Goal: Information Seeking & Learning: Learn about a topic

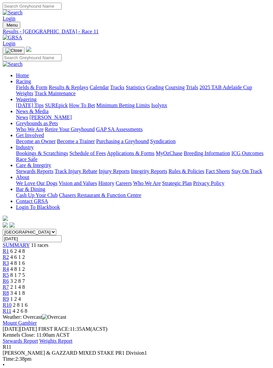
click at [5, 27] on img "Toggle navigation" at bounding box center [5, 27] width 0 height 0
click at [47, 90] on link "Fields & Form" at bounding box center [31, 87] width 31 height 6
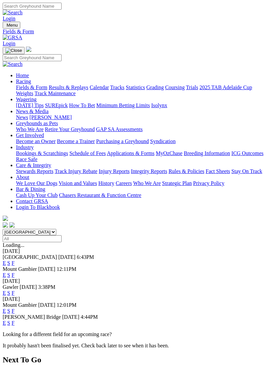
click at [6, 272] on link "E" at bounding box center [4, 275] width 3 height 6
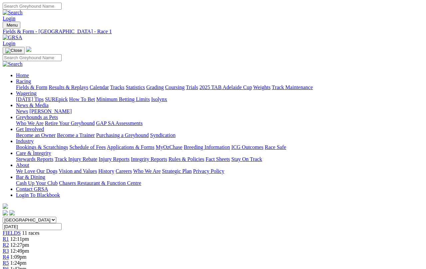
click at [9, 248] on span "R3" at bounding box center [6, 251] width 6 height 6
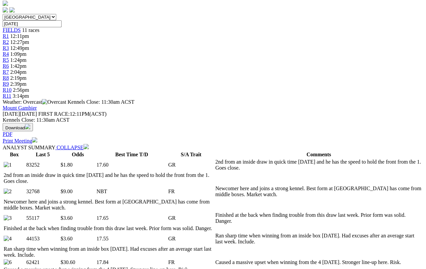
scroll to position [204, 0]
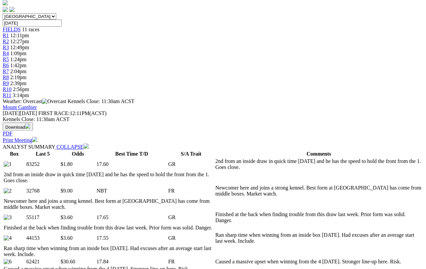
select select "10"
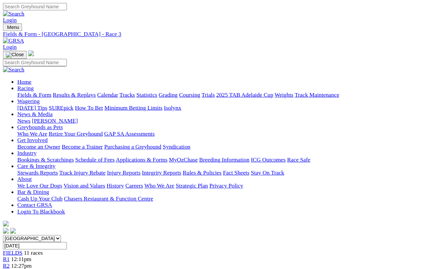
scroll to position [2, 0]
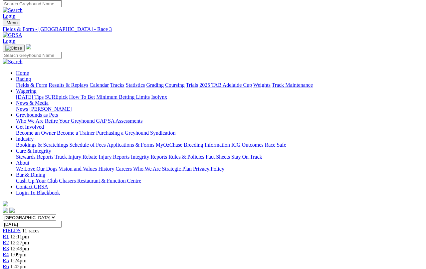
click at [9, 248] on span "R4" at bounding box center [6, 255] width 6 height 6
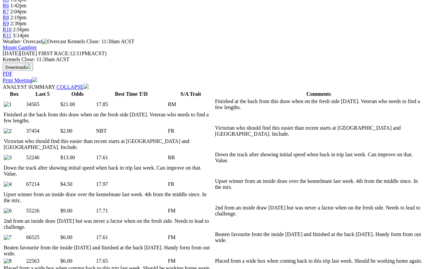
scroll to position [264, 0]
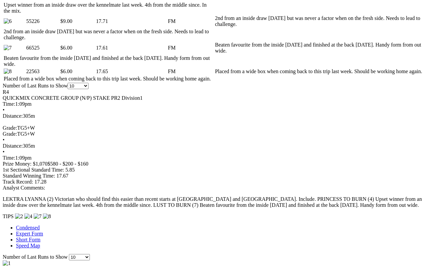
scroll to position [453, 1]
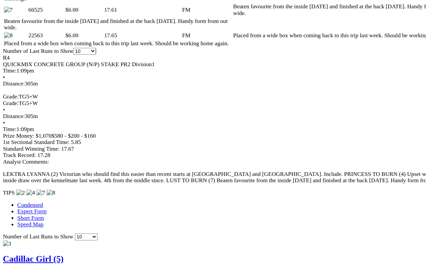
scroll to position [481, 1]
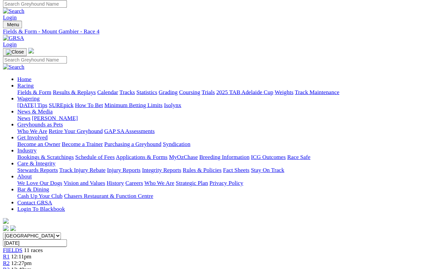
scroll to position [0, 0]
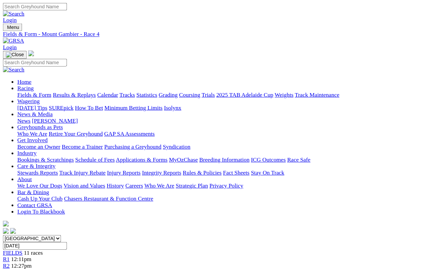
click at [9, 236] on span "R1" at bounding box center [6, 239] width 6 height 6
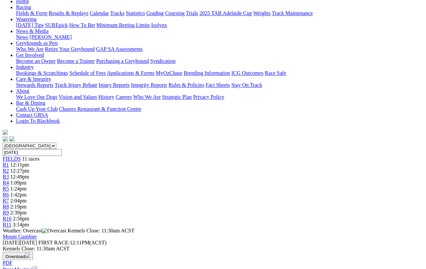
scroll to position [75, 3]
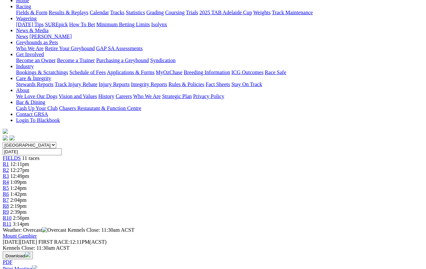
click at [9, 167] on span "R2" at bounding box center [6, 170] width 6 height 6
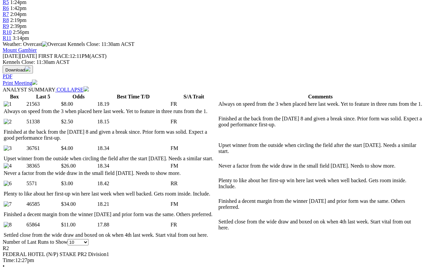
scroll to position [261, 0]
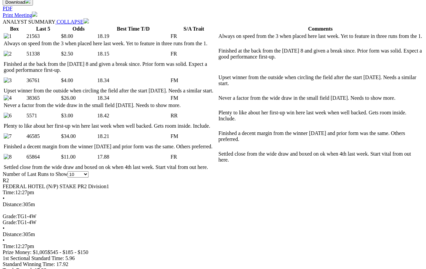
scroll to position [328, 0]
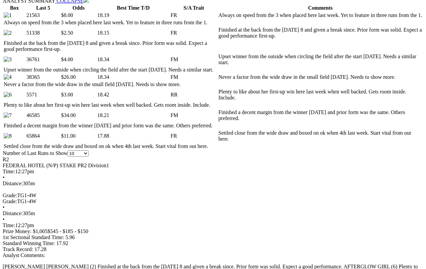
scroll to position [349, 0]
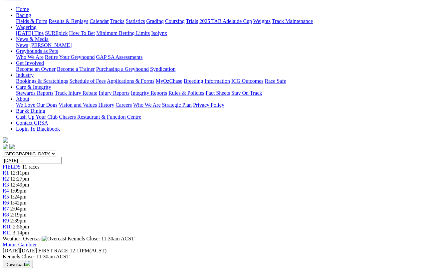
scroll to position [67, 0]
click at [9, 170] on span "R1" at bounding box center [6, 173] width 6 height 6
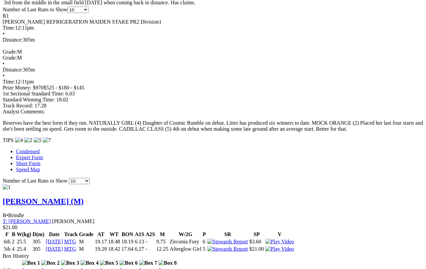
scroll to position [491, 0]
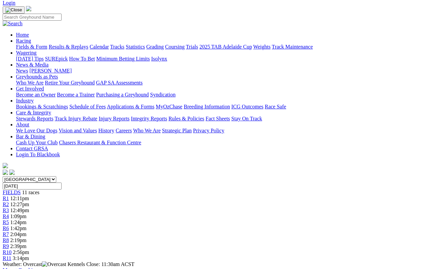
scroll to position [42, 0]
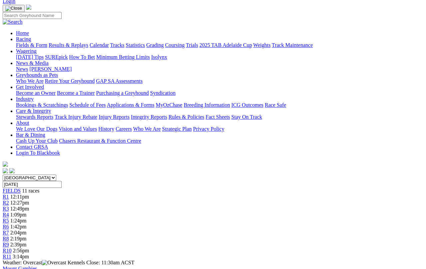
click at [9, 200] on link "R2" at bounding box center [6, 203] width 6 height 6
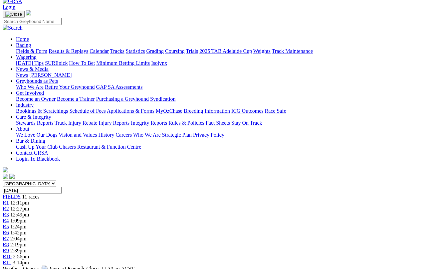
scroll to position [39, 0]
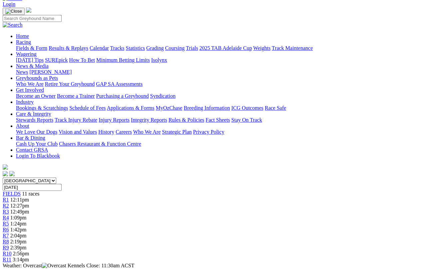
click at [9, 209] on span "R3" at bounding box center [6, 212] width 6 height 6
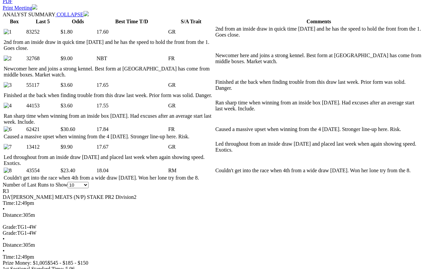
scroll to position [336, 0]
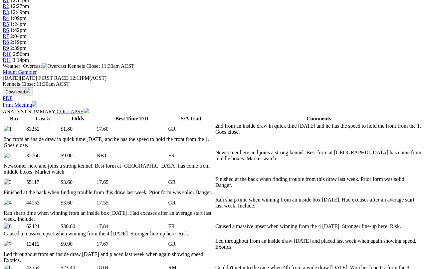
scroll to position [240, 0]
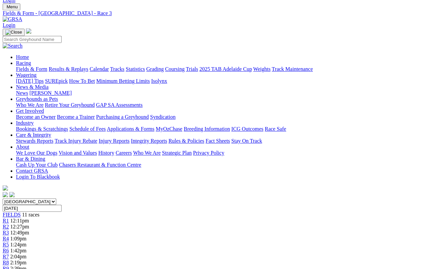
scroll to position [18, 0]
click at [9, 236] on span "R4" at bounding box center [6, 239] width 6 height 6
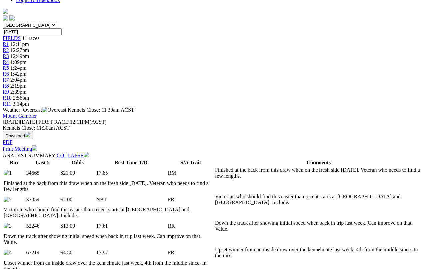
scroll to position [195, 0]
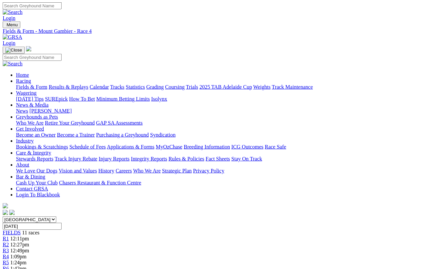
scroll to position [0, 0]
click at [9, 260] on span "R5" at bounding box center [6, 263] width 6 height 6
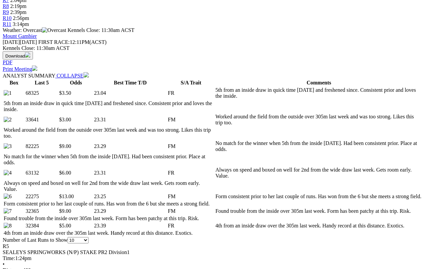
scroll to position [275, 0]
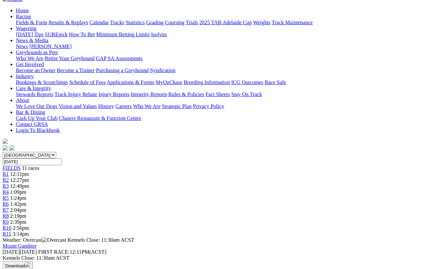
scroll to position [66, 18]
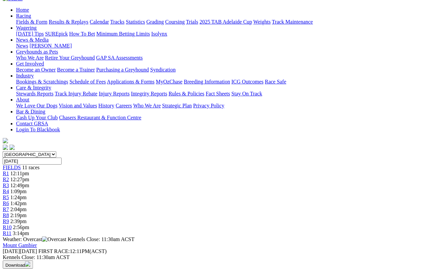
click at [9, 201] on span "R6" at bounding box center [6, 204] width 6 height 6
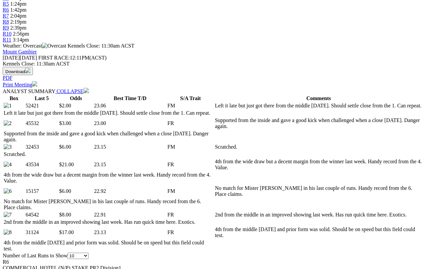
scroll to position [259, 0]
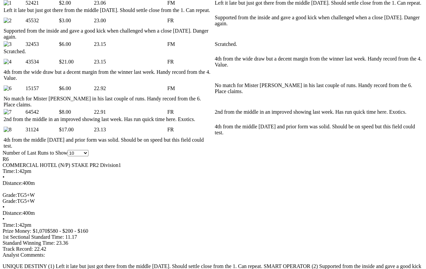
scroll to position [362, 0]
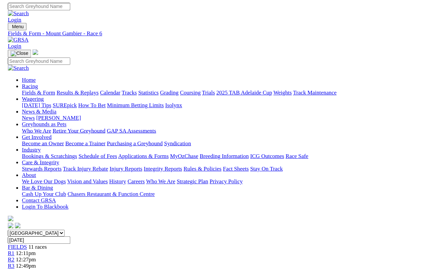
scroll to position [357, 17]
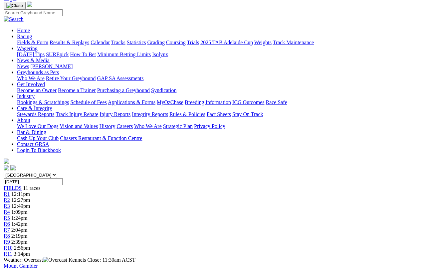
scroll to position [0, 0]
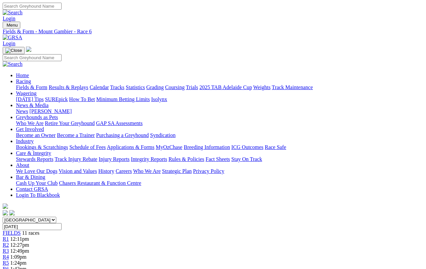
click at [9, 260] on span "R5" at bounding box center [6, 263] width 6 height 6
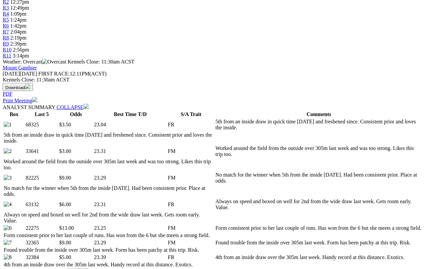
scroll to position [244, 0]
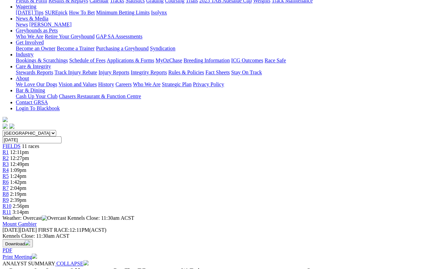
scroll to position [77, 0]
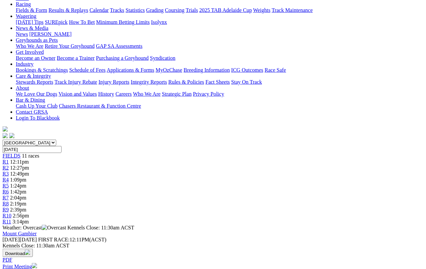
click at [9, 177] on span "R4" at bounding box center [6, 180] width 6 height 6
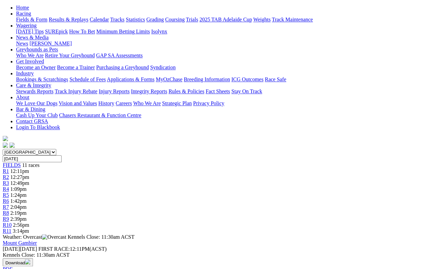
scroll to position [65, 3]
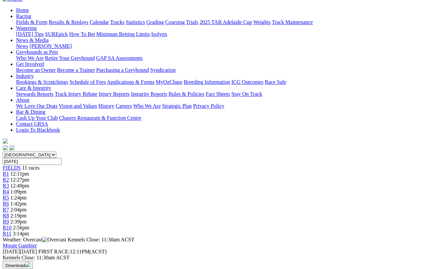
click at [9, 195] on span "R5" at bounding box center [6, 198] width 6 height 6
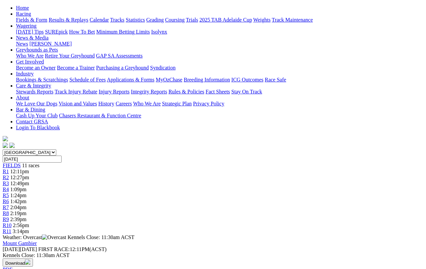
scroll to position [66, 0]
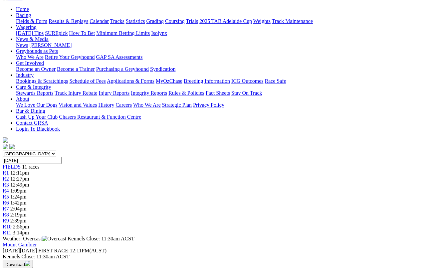
click at [9, 206] on span "R7" at bounding box center [6, 209] width 6 height 6
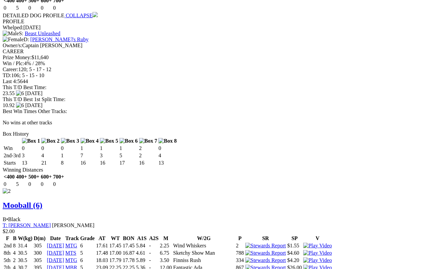
scroll to position [898, 0]
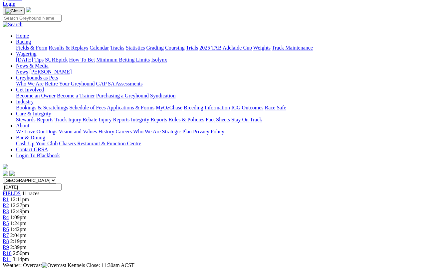
scroll to position [42, 0]
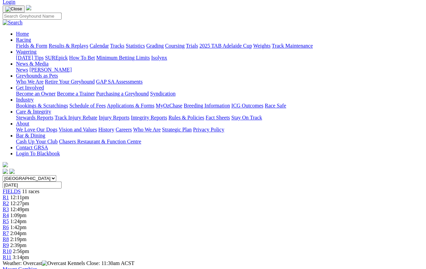
click at [9, 237] on link "R8" at bounding box center [6, 240] width 6 height 6
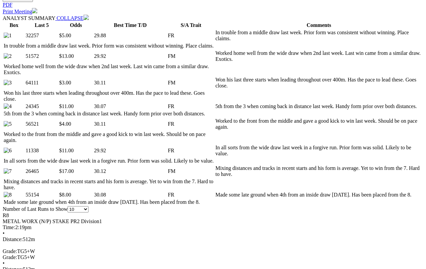
scroll to position [333, 0]
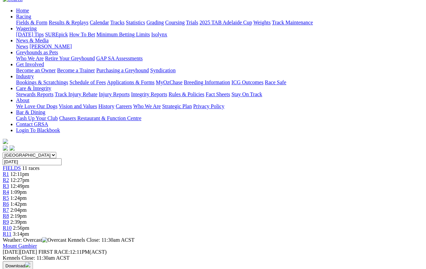
scroll to position [66, 1]
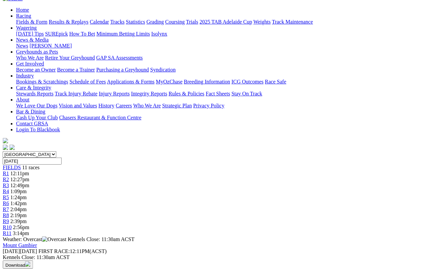
click at [9, 219] on link "R9" at bounding box center [6, 222] width 6 height 6
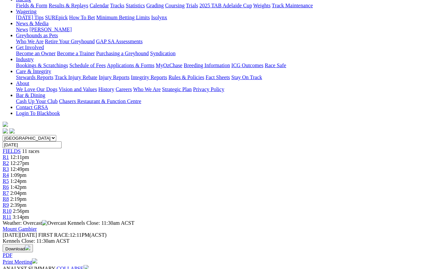
scroll to position [76, 0]
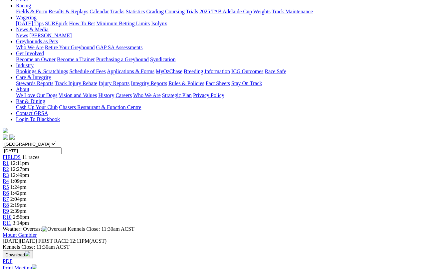
click at [12, 214] on link "R10" at bounding box center [7, 217] width 9 height 6
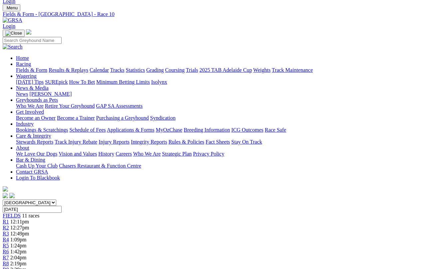
scroll to position [17, 0]
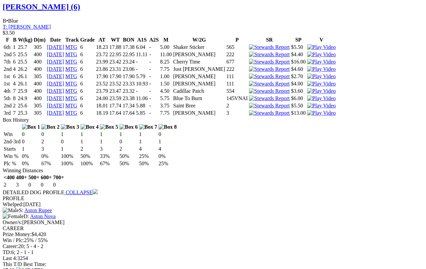
scroll to position [679, 0]
